Goal: Information Seeking & Learning: Learn about a topic

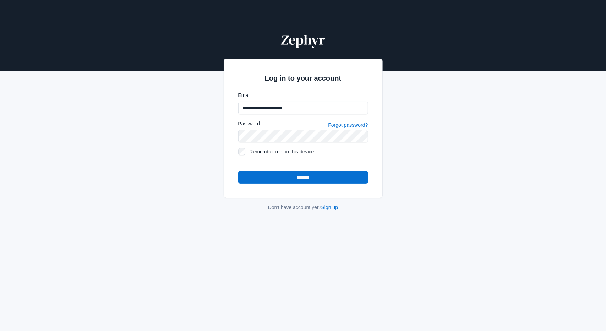
type input "**********"
click at [306, 181] on input "*******" at bounding box center [303, 177] width 130 height 13
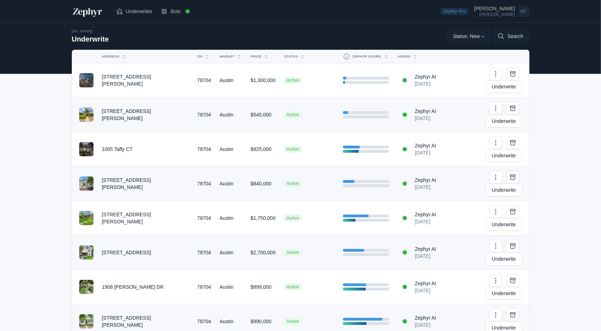
click at [85, 11] on img at bounding box center [87, 11] width 31 height 11
click at [507, 80] on link "Underwrite" at bounding box center [504, 86] width 36 height 13
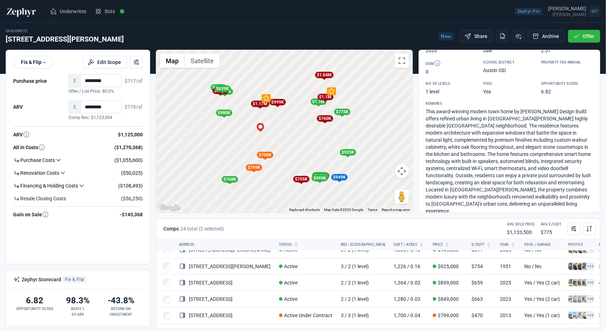
scroll to position [213, 0]
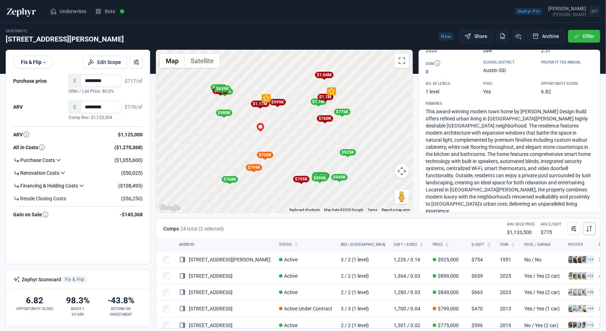
click at [589, 227] on icon at bounding box center [589, 228] width 7 height 7
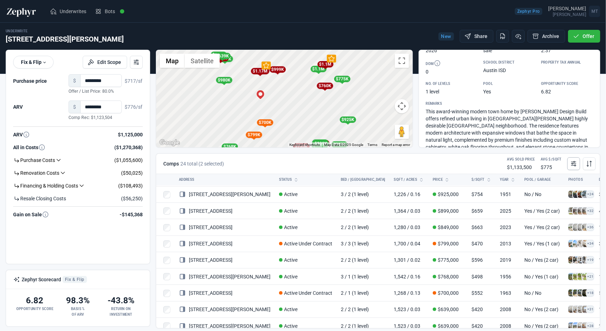
click at [579, 162] on button at bounding box center [574, 163] width 13 height 13
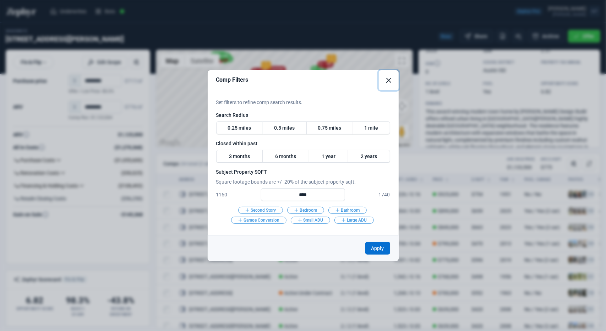
click at [386, 81] on button "Close" at bounding box center [389, 80] width 20 height 20
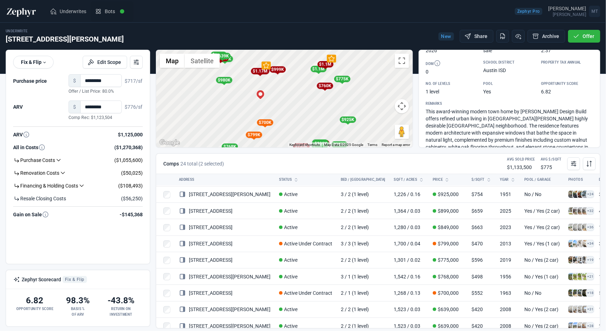
click at [96, 10] on icon at bounding box center [98, 11] width 7 height 7
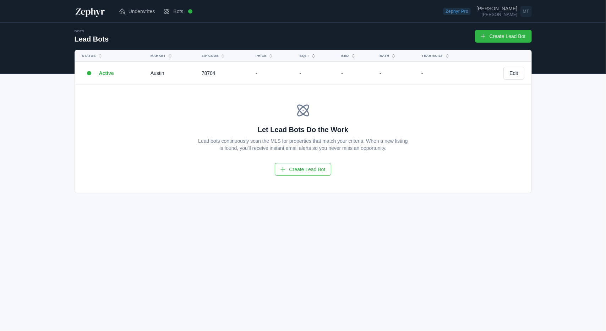
click at [83, 12] on img at bounding box center [90, 11] width 31 height 11
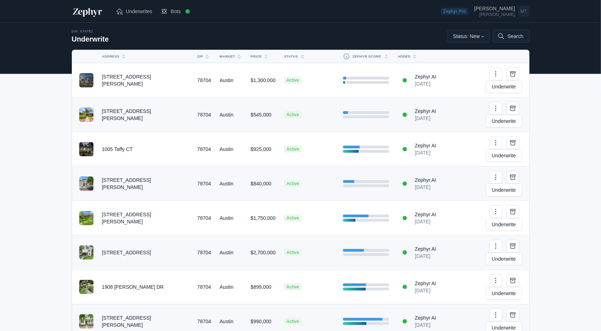
click at [522, 37] on button "Search" at bounding box center [511, 36] width 36 height 13
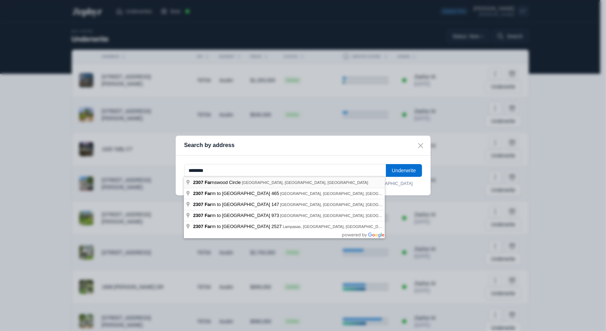
type input "**********"
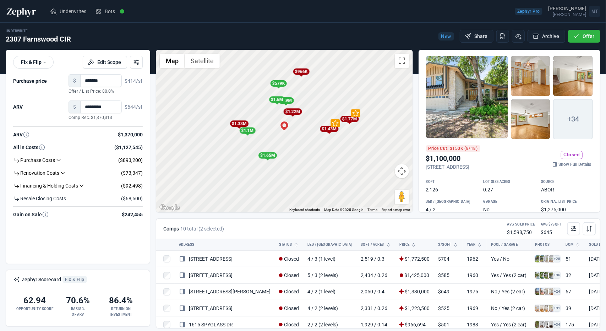
click at [441, 105] on div at bounding box center [467, 97] width 82 height 83
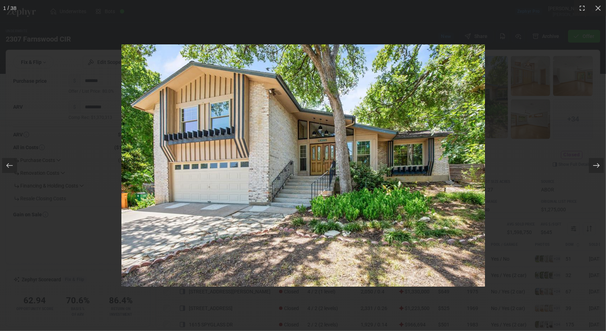
click at [522, 131] on div at bounding box center [303, 165] width 606 height 331
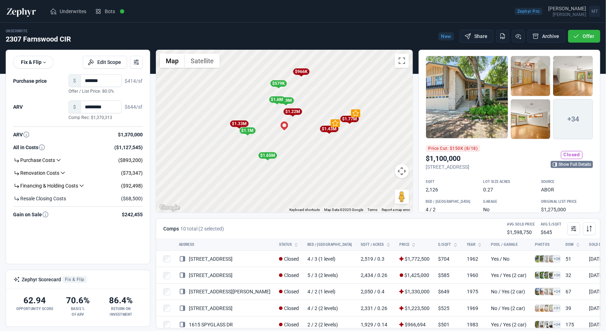
click at [578, 162] on link "Show Full Details" at bounding box center [572, 164] width 42 height 7
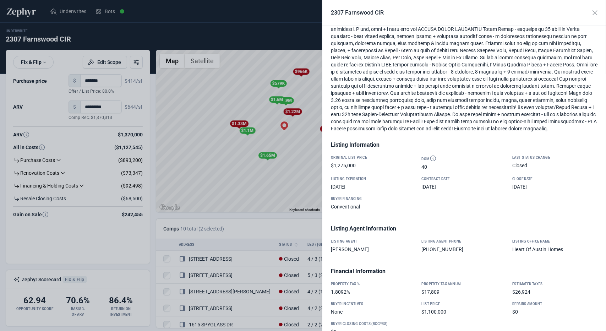
scroll to position [332, 0]
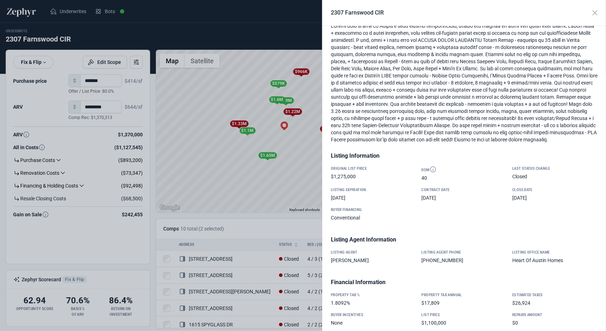
click at [243, 223] on div at bounding box center [303, 165] width 606 height 331
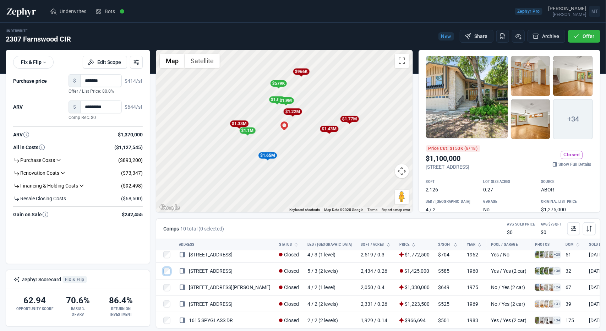
scroll to position [0, 0]
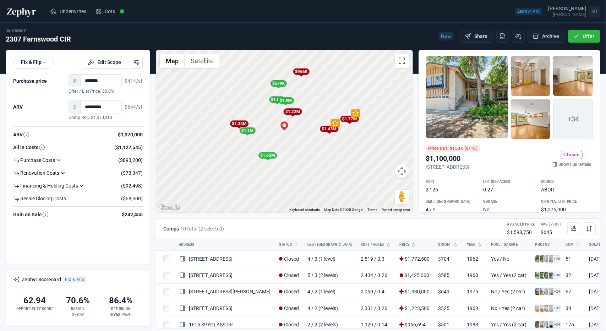
click at [327, 128] on div "$1.43M" at bounding box center [329, 129] width 18 height 6
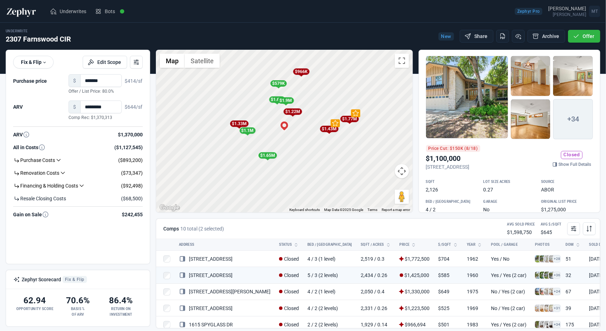
click at [329, 127] on div "$1.43M" at bounding box center [329, 129] width 18 height 6
click at [335, 133] on div "To navigate, press the arrow keys. To activate drag with keyboard, press Alt + …" at bounding box center [284, 131] width 257 height 162
click at [333, 129] on div "$1.43M" at bounding box center [329, 129] width 18 height 6
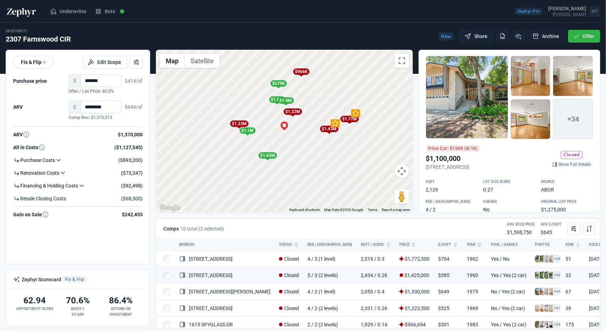
click at [333, 129] on div "$1.43M" at bounding box center [329, 129] width 18 height 6
click at [330, 128] on div "$1.43M" at bounding box center [329, 129] width 18 height 6
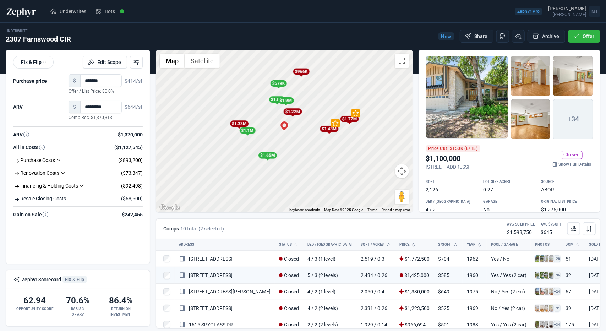
click at [358, 118] on div "$1.77M" at bounding box center [349, 119] width 18 height 6
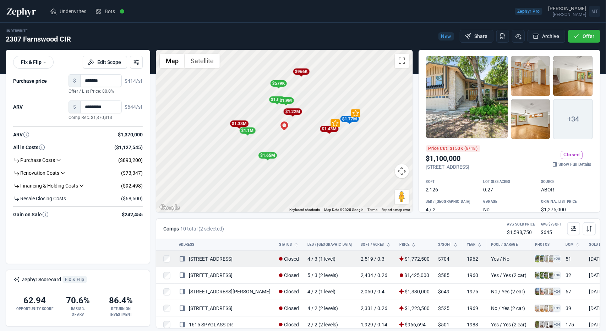
click at [221, 258] on link "[STREET_ADDRESS]" at bounding box center [206, 259] width 54 height 6
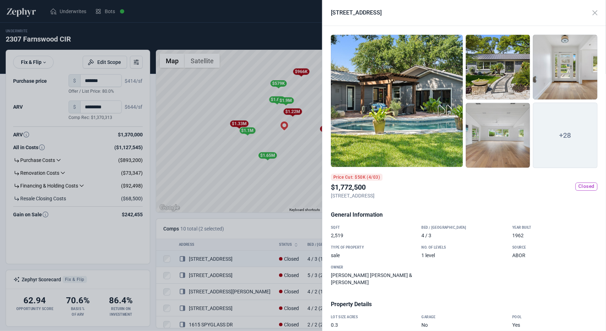
click at [253, 181] on div at bounding box center [303, 165] width 606 height 331
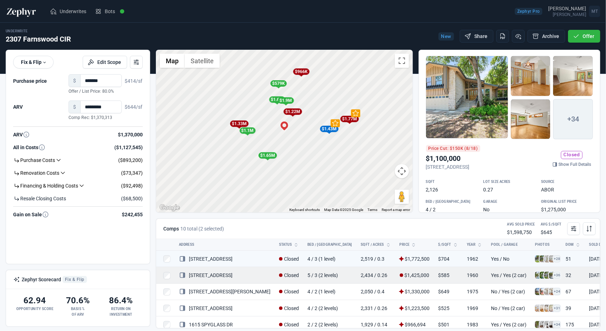
click at [210, 275] on link "[STREET_ADDRESS]" at bounding box center [206, 276] width 54 height 6
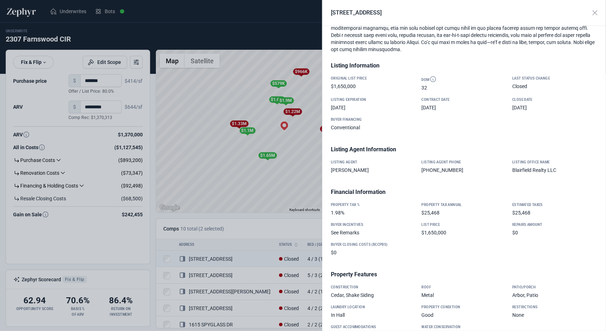
scroll to position [391, 0]
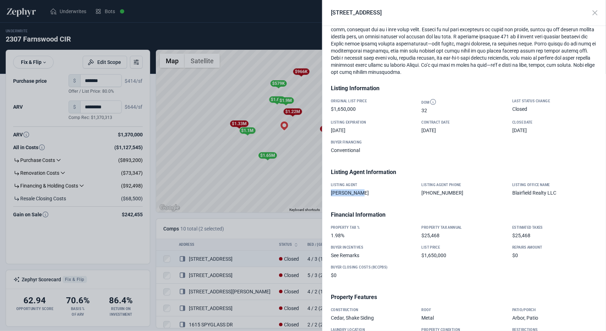
drag, startPoint x: 329, startPoint y: 193, endPoint x: 383, endPoint y: 188, distance: 54.6
click at [383, 188] on div "General Information SQFT 2,434 Bed / Bath 5 / 3 Year Built 1960 Type of Propert…" at bounding box center [464, 184] width 273 height 746
click at [383, 189] on div "[PERSON_NAME]" at bounding box center [373, 192] width 85 height 7
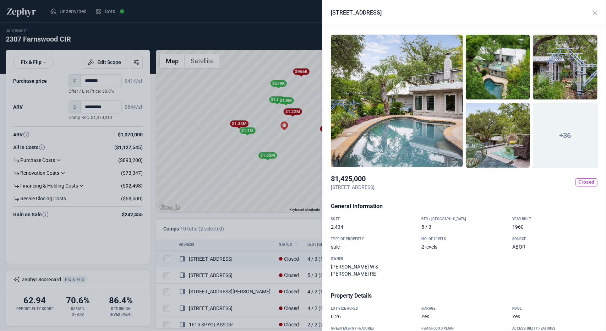
scroll to position [0, 0]
click at [384, 123] on div at bounding box center [397, 100] width 132 height 133
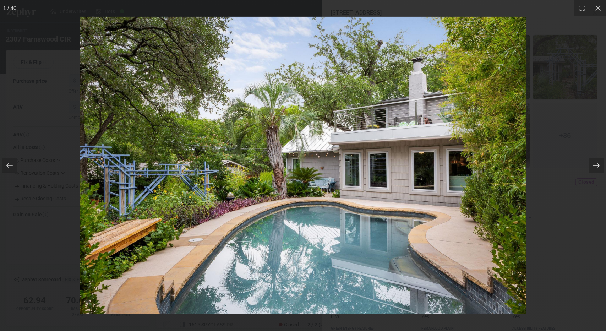
click at [602, 167] on div at bounding box center [596, 165] width 15 height 15
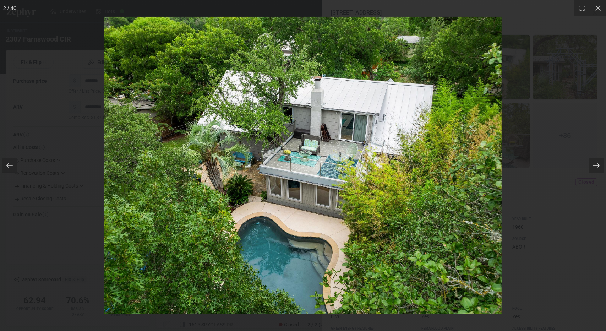
click at [602, 167] on div at bounding box center [596, 165] width 15 height 15
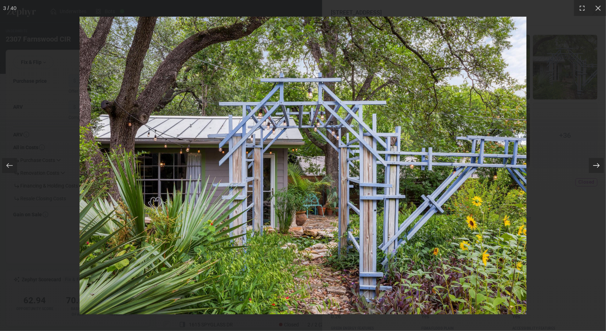
click at [602, 167] on div at bounding box center [596, 165] width 15 height 15
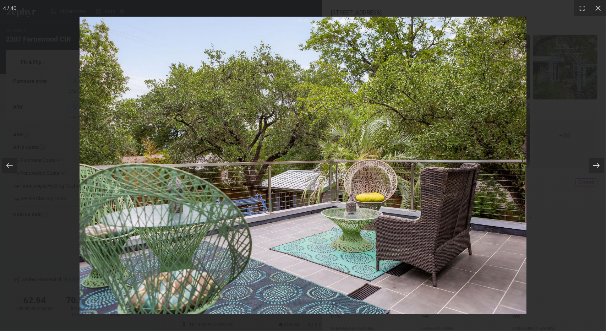
click at [602, 167] on div at bounding box center [596, 165] width 15 height 15
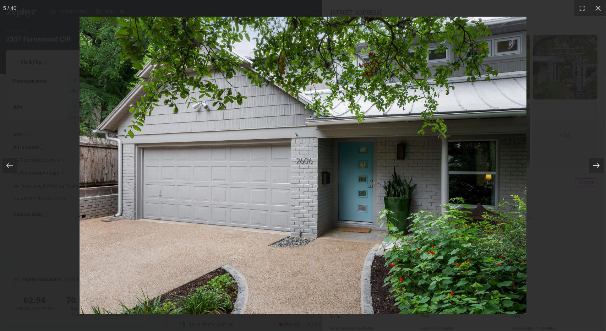
click at [602, 167] on div at bounding box center [596, 165] width 15 height 15
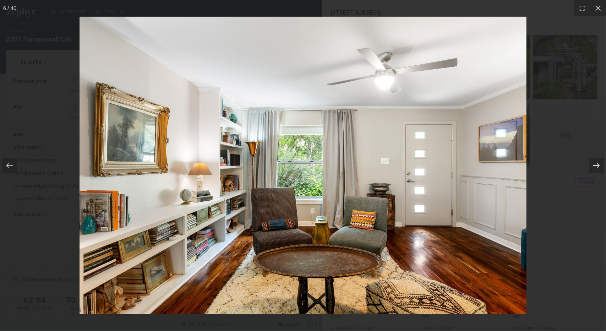
click at [602, 167] on div at bounding box center [596, 165] width 15 height 15
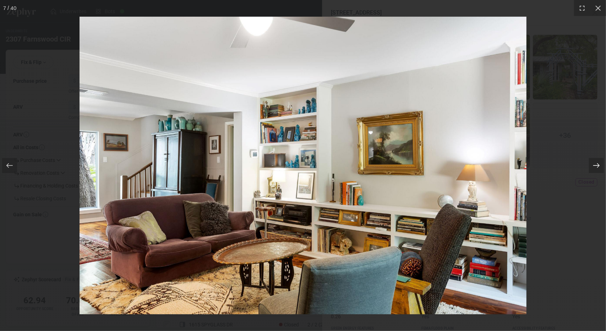
click at [602, 167] on div at bounding box center [596, 165] width 15 height 15
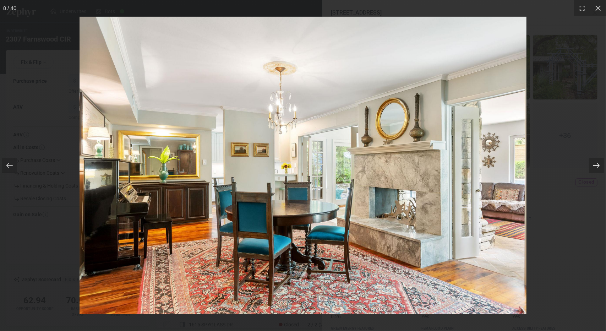
click at [602, 167] on div at bounding box center [596, 165] width 15 height 15
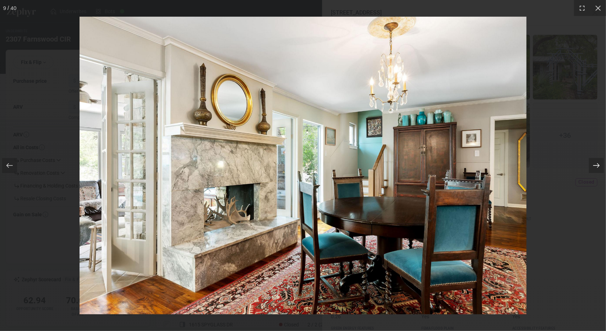
click at [602, 167] on div at bounding box center [596, 165] width 15 height 15
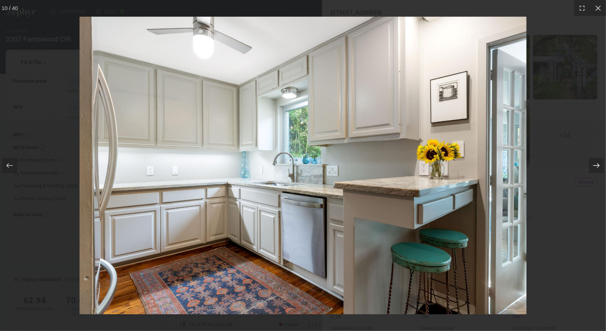
click at [602, 167] on div at bounding box center [596, 165] width 15 height 15
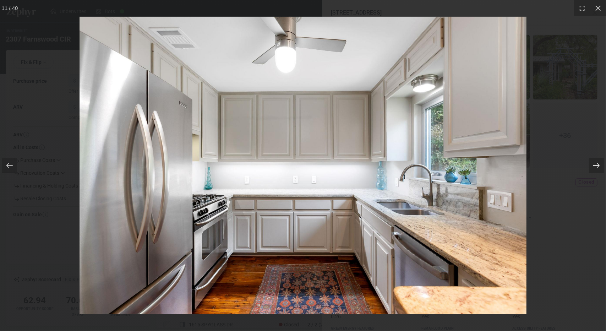
click at [602, 167] on div at bounding box center [596, 165] width 15 height 15
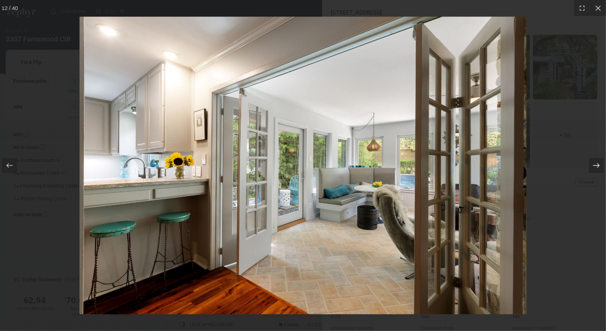
click at [602, 167] on div at bounding box center [596, 165] width 15 height 15
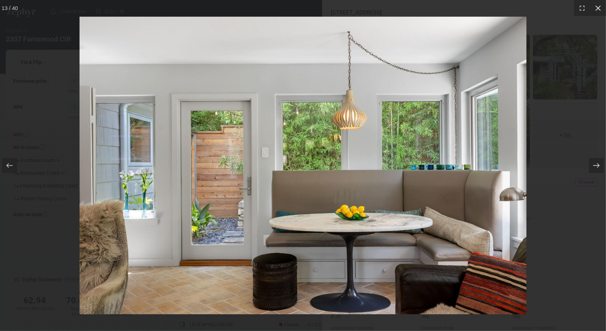
click at [600, 10] on icon at bounding box center [598, 8] width 7 height 7
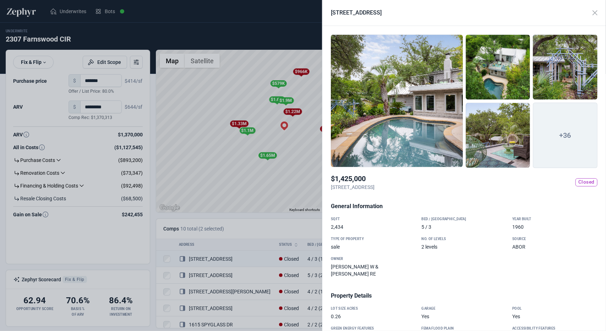
click at [245, 167] on div at bounding box center [303, 165] width 606 height 331
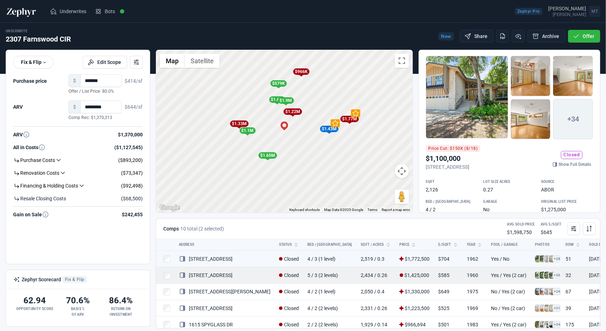
click at [220, 276] on link "[STREET_ADDRESS]" at bounding box center [206, 276] width 54 height 6
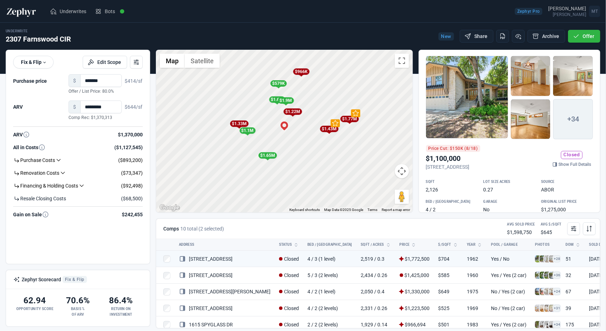
click at [212, 128] on div at bounding box center [303, 165] width 606 height 331
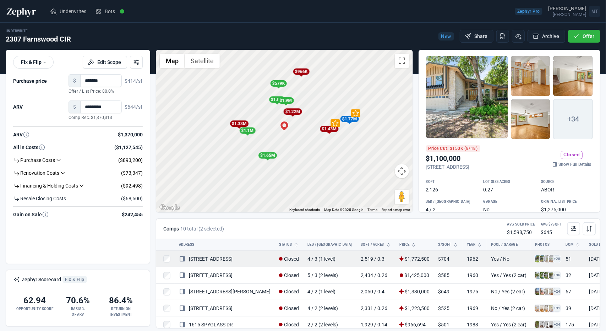
click at [213, 257] on link "[STREET_ADDRESS]" at bounding box center [206, 259] width 54 height 6
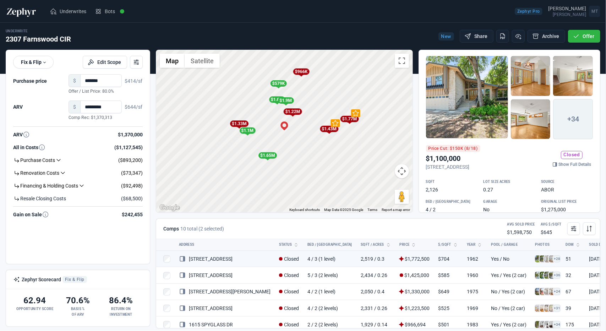
click at [215, 275] on div at bounding box center [303, 165] width 606 height 331
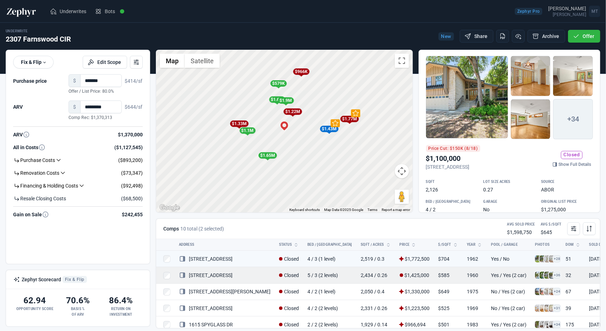
click at [215, 277] on link "[STREET_ADDRESS]" at bounding box center [206, 276] width 54 height 6
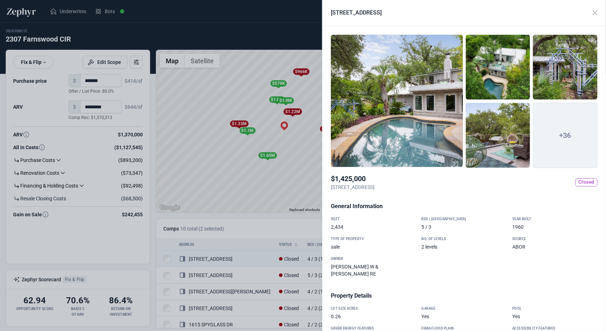
click at [212, 260] on div at bounding box center [303, 165] width 606 height 331
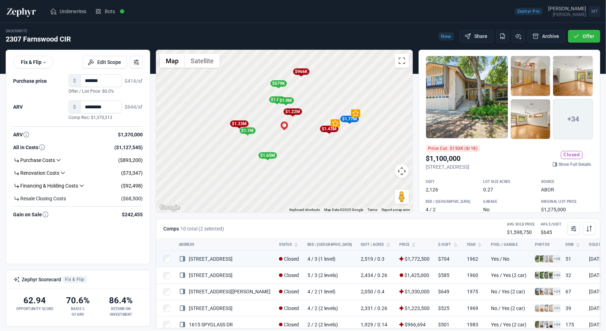
click at [212, 260] on link "[STREET_ADDRESS]" at bounding box center [206, 259] width 54 height 6
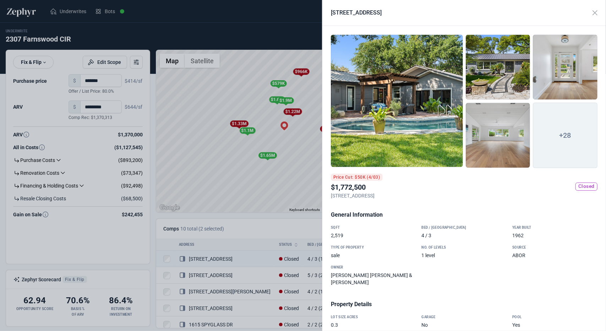
click at [377, 113] on div at bounding box center [397, 100] width 132 height 133
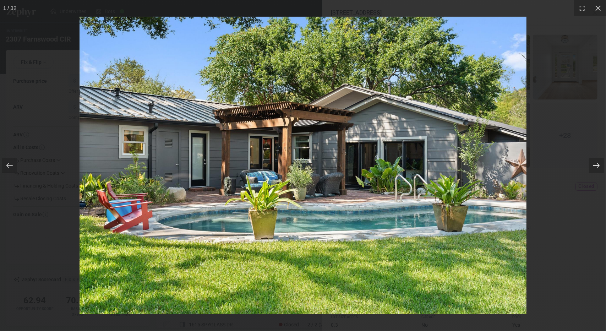
click at [599, 160] on div at bounding box center [596, 165] width 15 height 15
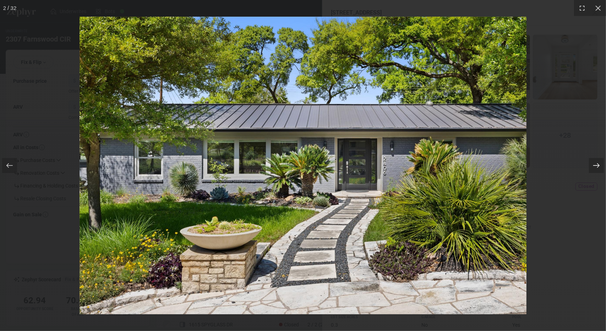
click at [599, 160] on div at bounding box center [596, 165] width 15 height 15
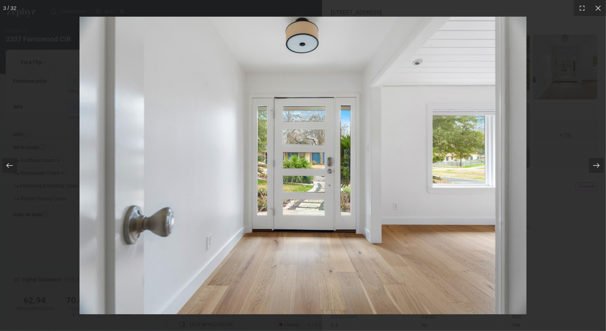
click at [6, 164] on icon at bounding box center [9, 165] width 7 height 7
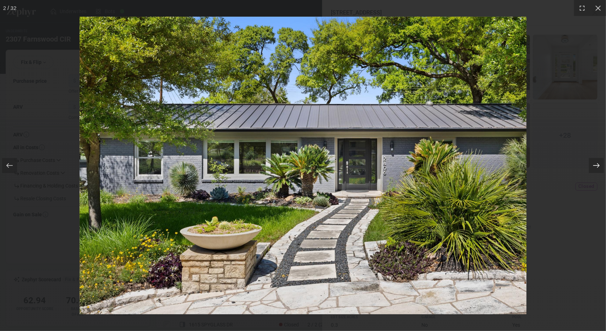
click at [596, 156] on div at bounding box center [593, 165] width 28 height 36
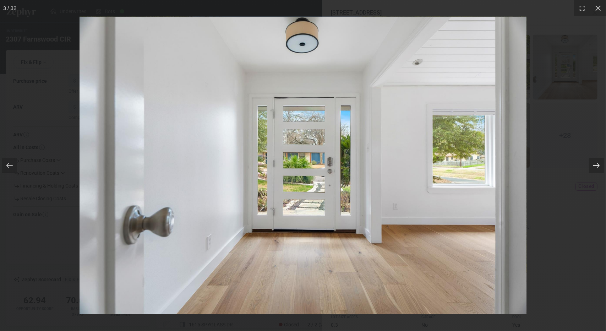
click at [596, 156] on div at bounding box center [593, 165] width 28 height 36
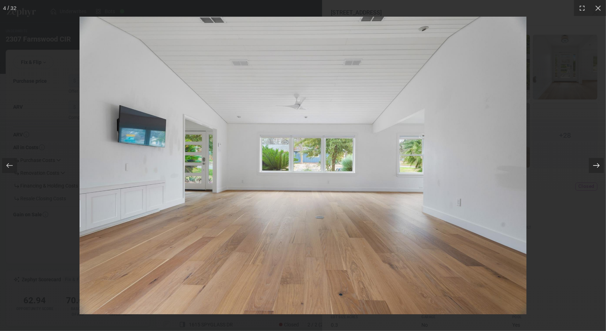
click at [596, 156] on div at bounding box center [593, 165] width 28 height 36
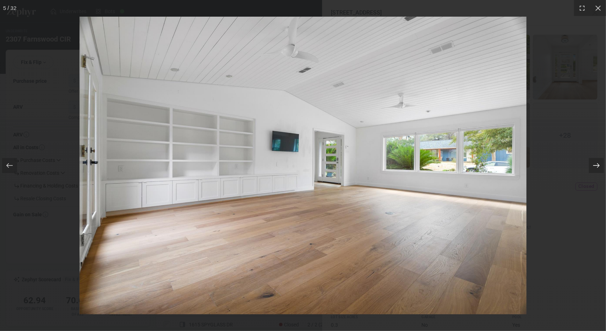
click at [596, 156] on div at bounding box center [593, 165] width 28 height 36
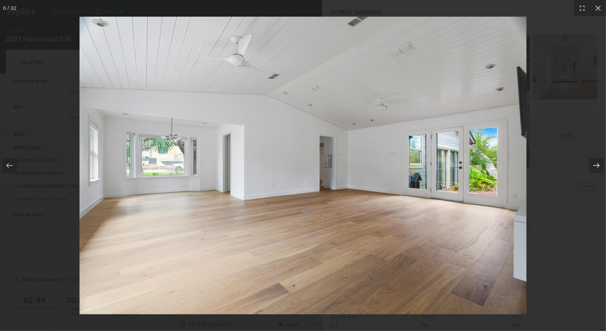
click at [596, 156] on div at bounding box center [593, 165] width 28 height 36
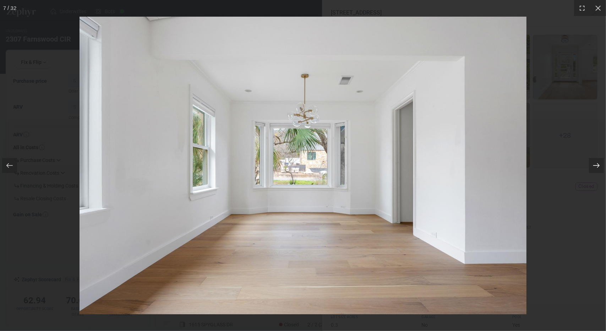
click at [596, 156] on div at bounding box center [593, 165] width 28 height 36
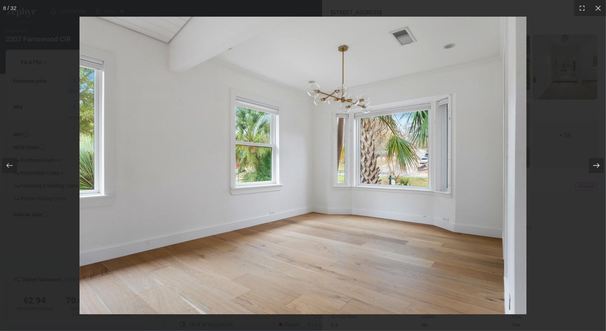
click at [596, 156] on div at bounding box center [593, 165] width 28 height 36
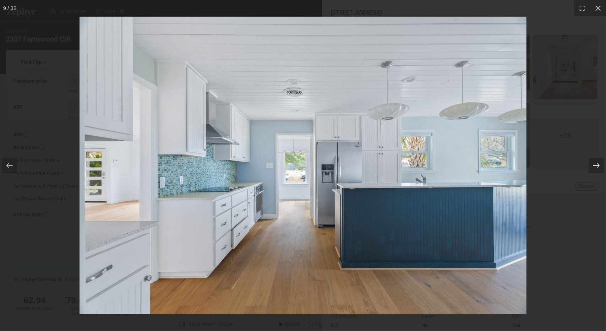
click at [596, 156] on div at bounding box center [593, 165] width 28 height 36
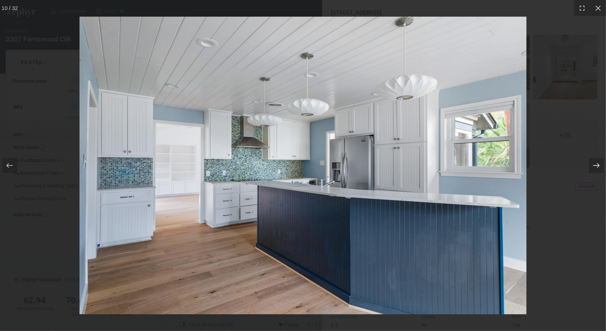
click at [596, 156] on div at bounding box center [593, 165] width 28 height 36
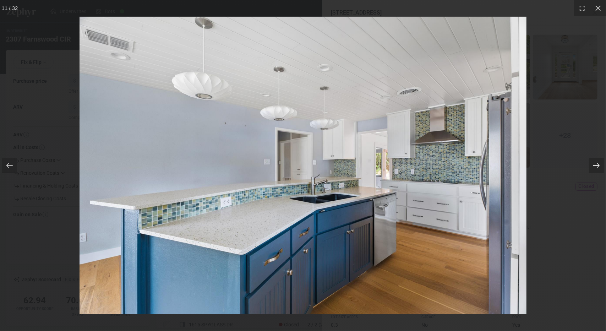
click at [596, 156] on div at bounding box center [593, 165] width 28 height 36
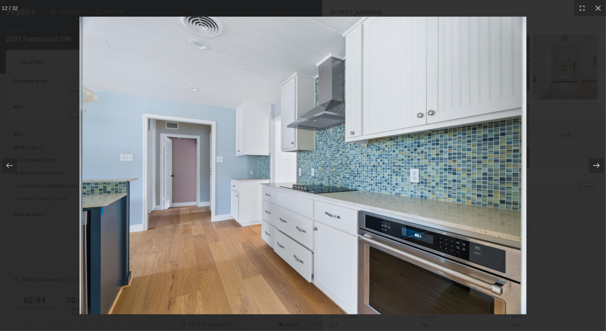
click at [596, 156] on div at bounding box center [593, 165] width 28 height 36
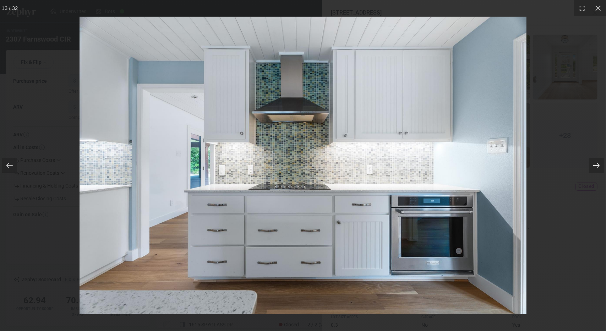
click at [596, 156] on div at bounding box center [593, 165] width 28 height 36
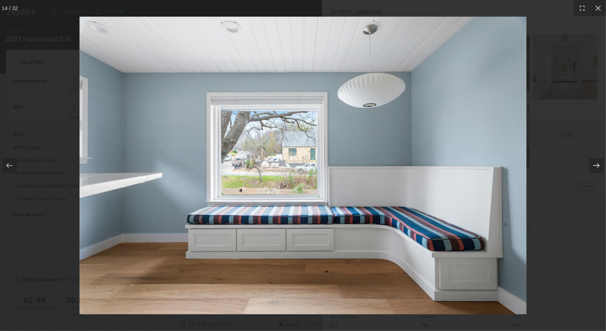
click at [595, 165] on icon at bounding box center [596, 165] width 7 height 7
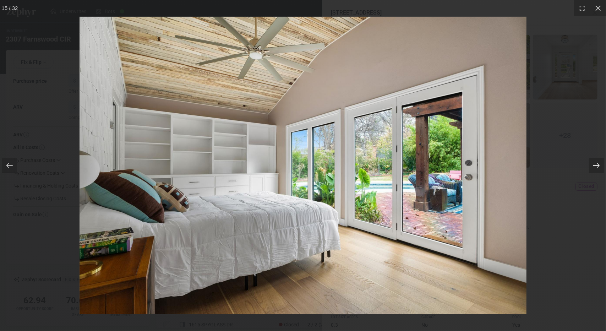
click at [595, 165] on icon at bounding box center [596, 165] width 7 height 7
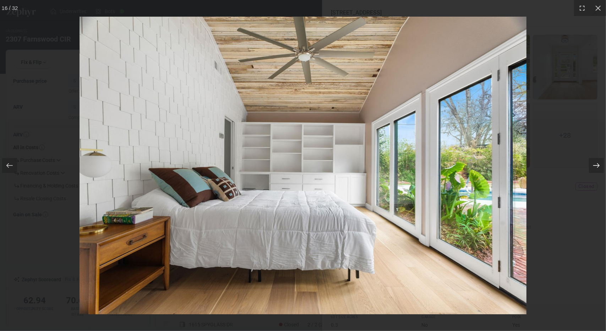
click at [595, 165] on icon at bounding box center [596, 165] width 7 height 7
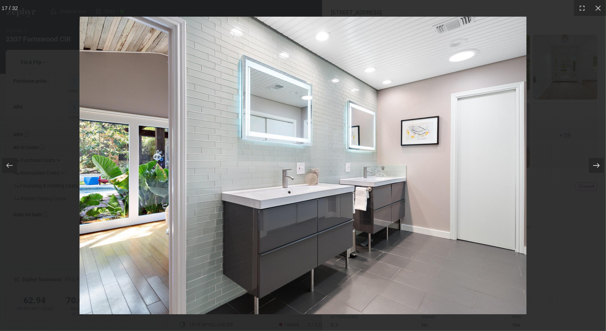
click at [595, 165] on icon at bounding box center [596, 165] width 7 height 7
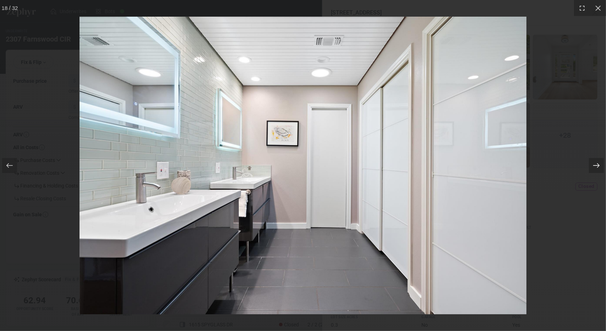
click at [595, 165] on icon at bounding box center [596, 165] width 7 height 7
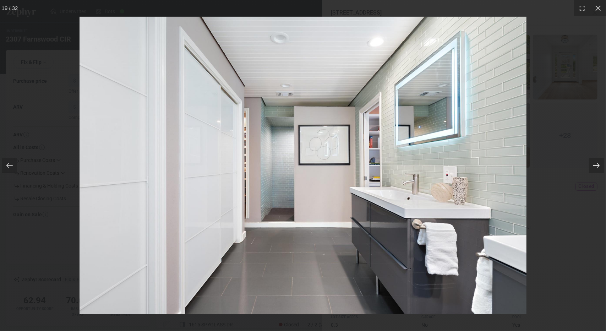
click at [595, 165] on icon at bounding box center [596, 165] width 7 height 7
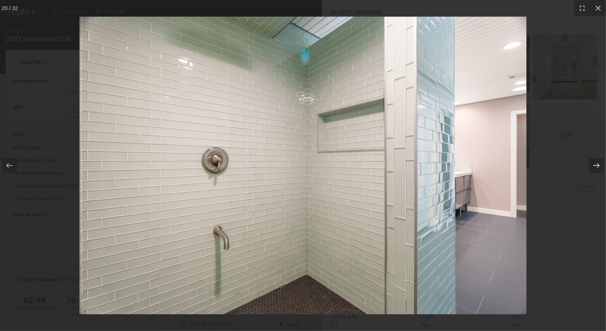
click at [595, 165] on icon at bounding box center [596, 165] width 7 height 7
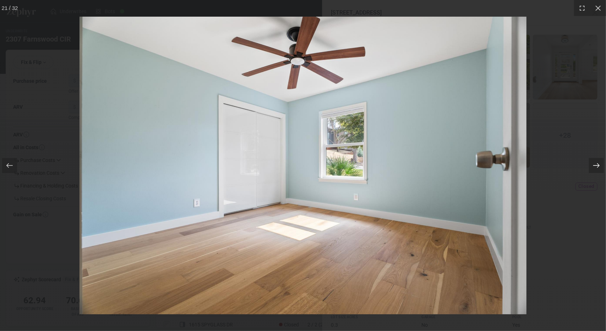
click at [595, 165] on icon at bounding box center [596, 165] width 7 height 7
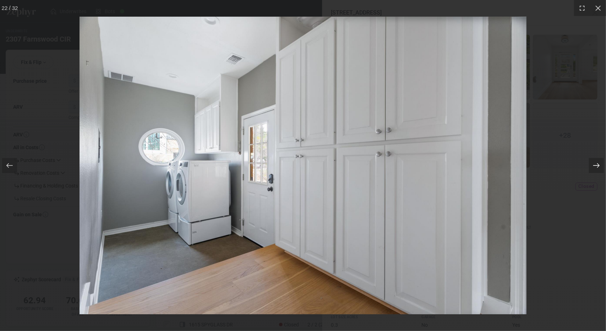
click at [595, 165] on icon at bounding box center [596, 165] width 7 height 7
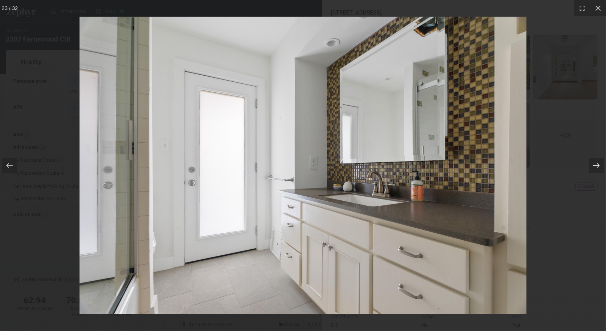
click at [595, 165] on icon at bounding box center [596, 165] width 7 height 7
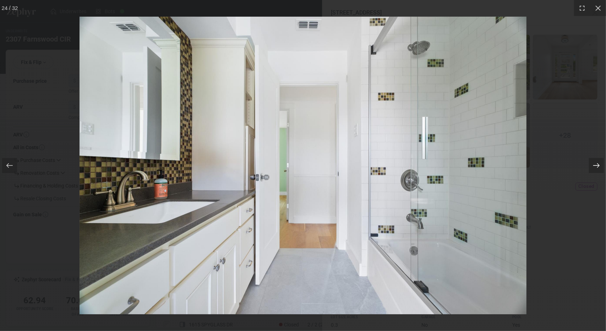
click at [595, 165] on icon at bounding box center [596, 165] width 7 height 7
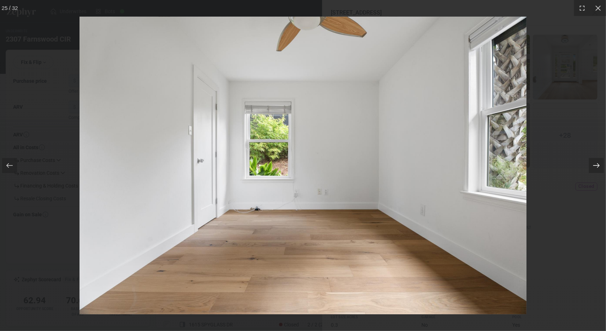
click at [595, 165] on icon at bounding box center [596, 165] width 7 height 7
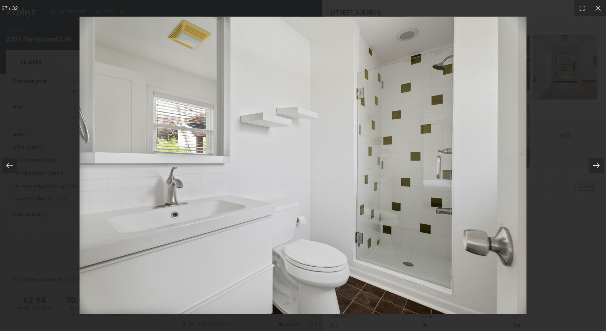
click at [595, 165] on icon at bounding box center [596, 165] width 7 height 7
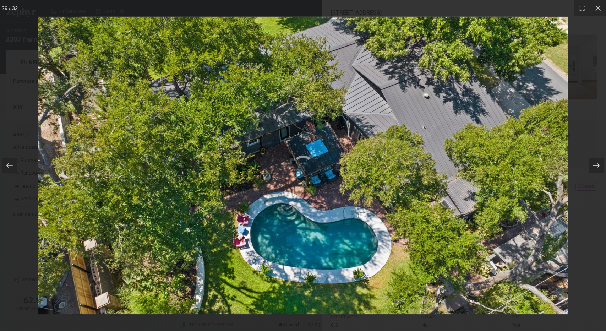
click at [595, 165] on icon at bounding box center [596, 165] width 7 height 7
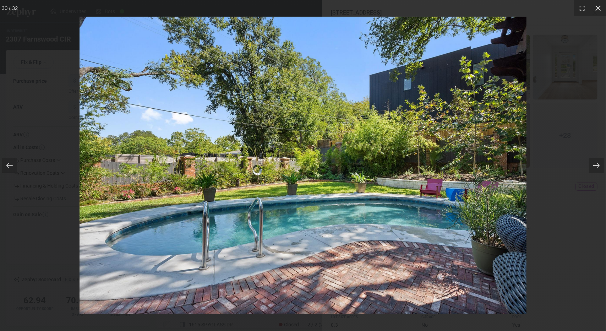
click at [599, 6] on icon at bounding box center [598, 8] width 7 height 7
